Goal: Transaction & Acquisition: Purchase product/service

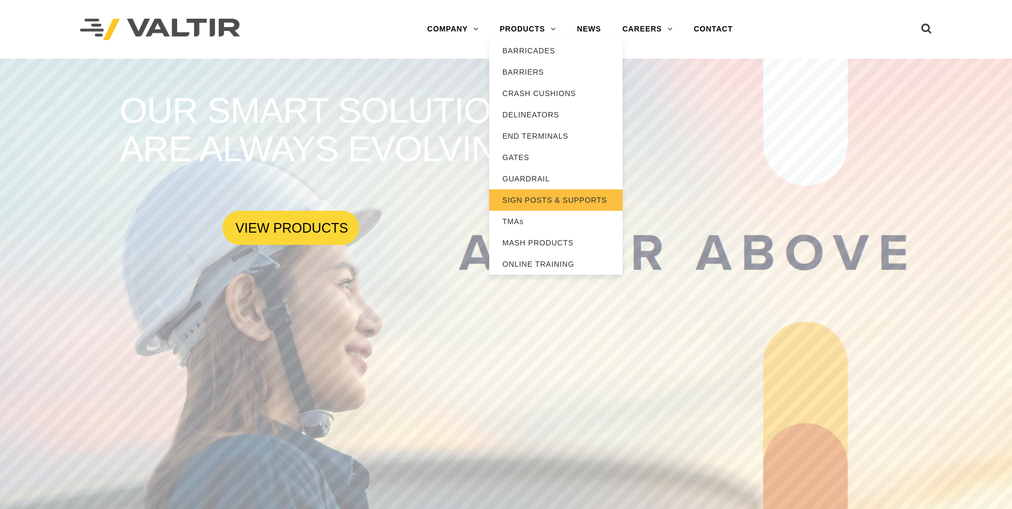
click at [521, 204] on link "SIGN POSTS & SUPPORTS" at bounding box center [555, 199] width 133 height 21
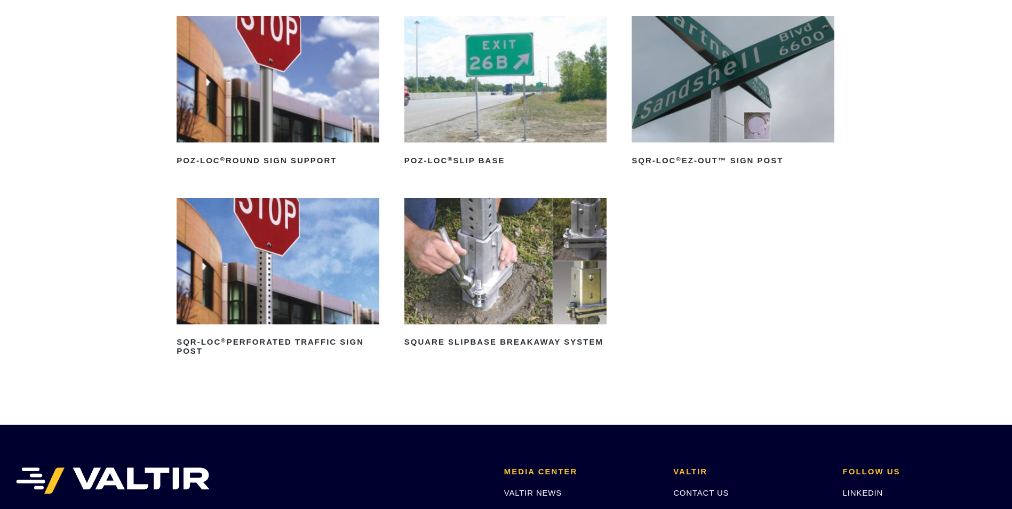
scroll to position [160, 0]
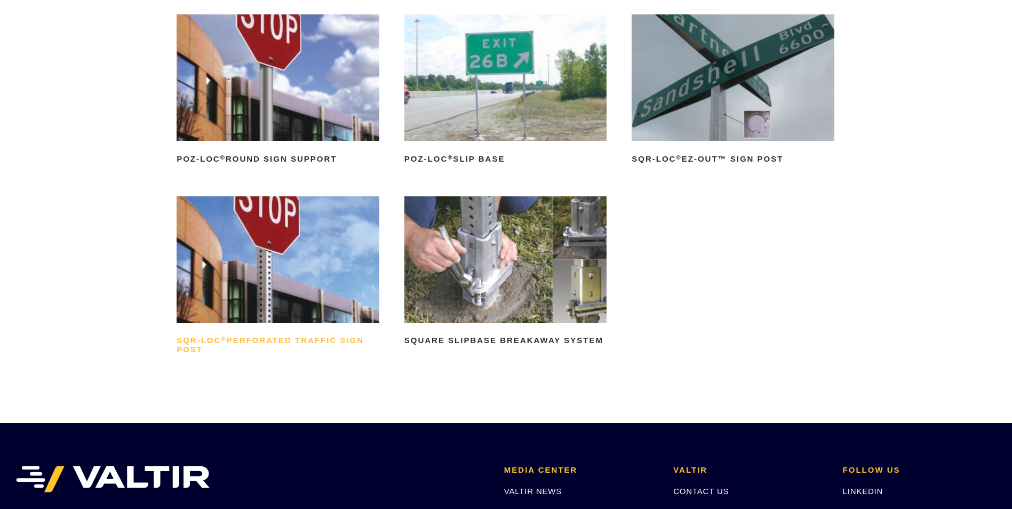
click at [290, 335] on h2 "SQR-LOC ® Perforated Traffic Sign Post" at bounding box center [278, 345] width 203 height 26
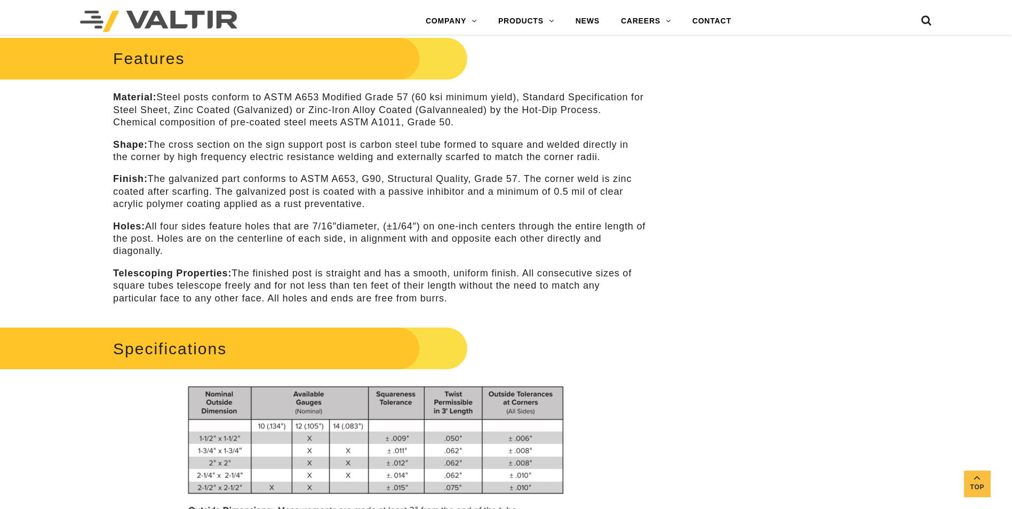
scroll to position [427, 0]
